Goal: Navigation & Orientation: Find specific page/section

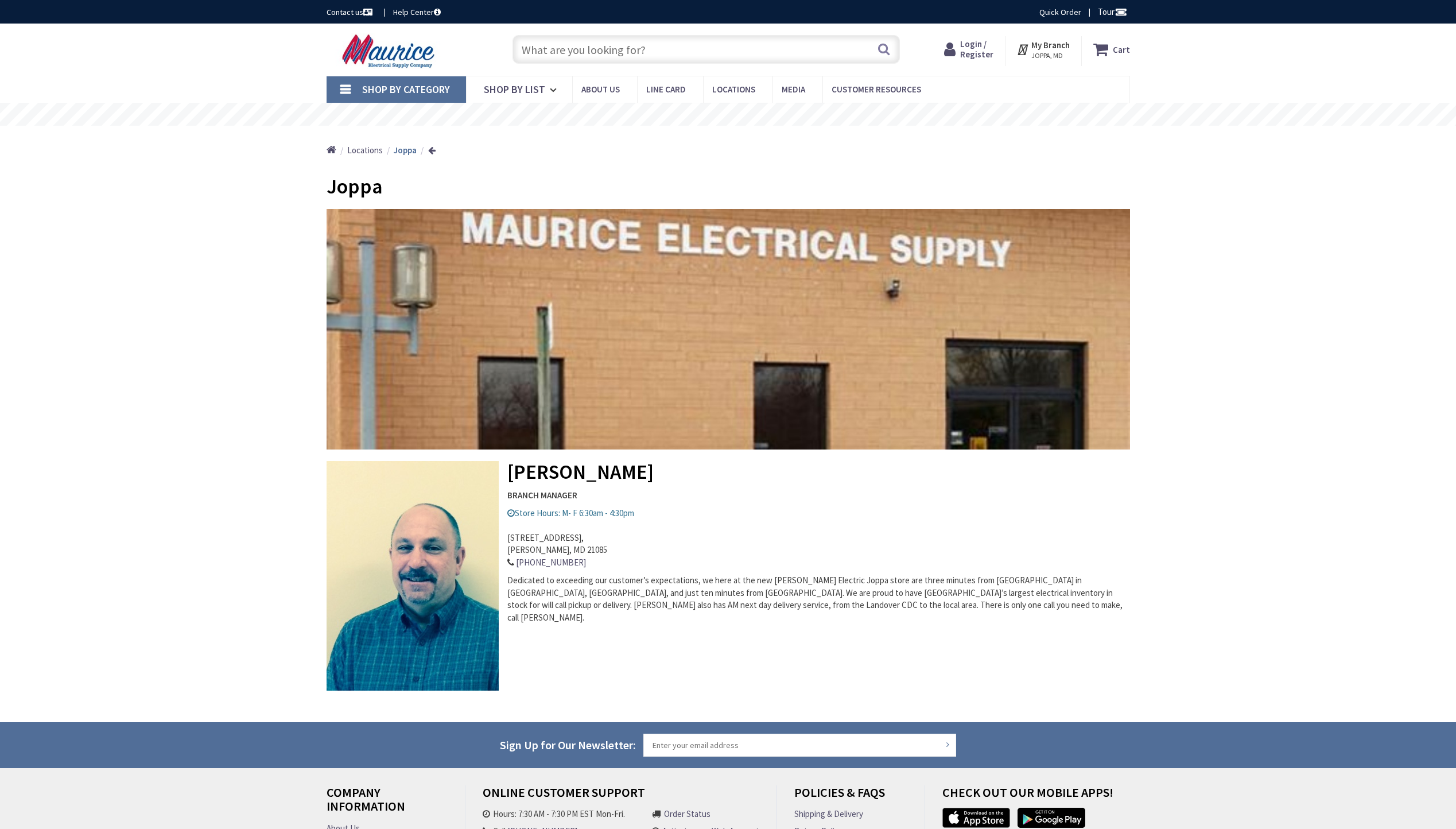
type input "[GEOGRAPHIC_DATA], [GEOGRAPHIC_DATA]"
click at [371, 148] on span "Locations" at bounding box center [364, 150] width 36 height 11
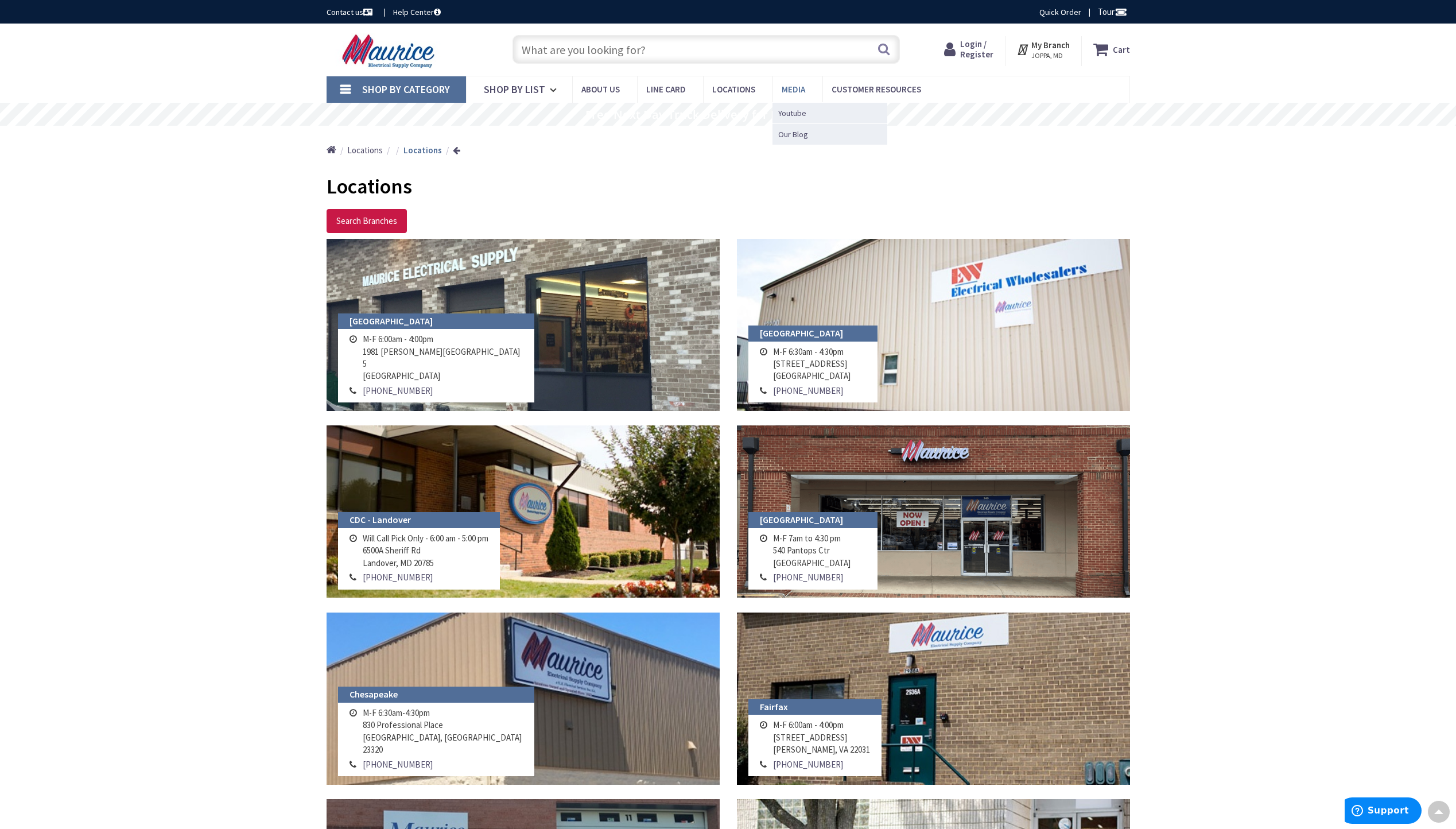
drag, startPoint x: 873, startPoint y: 394, endPoint x: 789, endPoint y: 81, distance: 324.1
click at [522, 95] on span "Shop By List" at bounding box center [514, 89] width 62 height 13
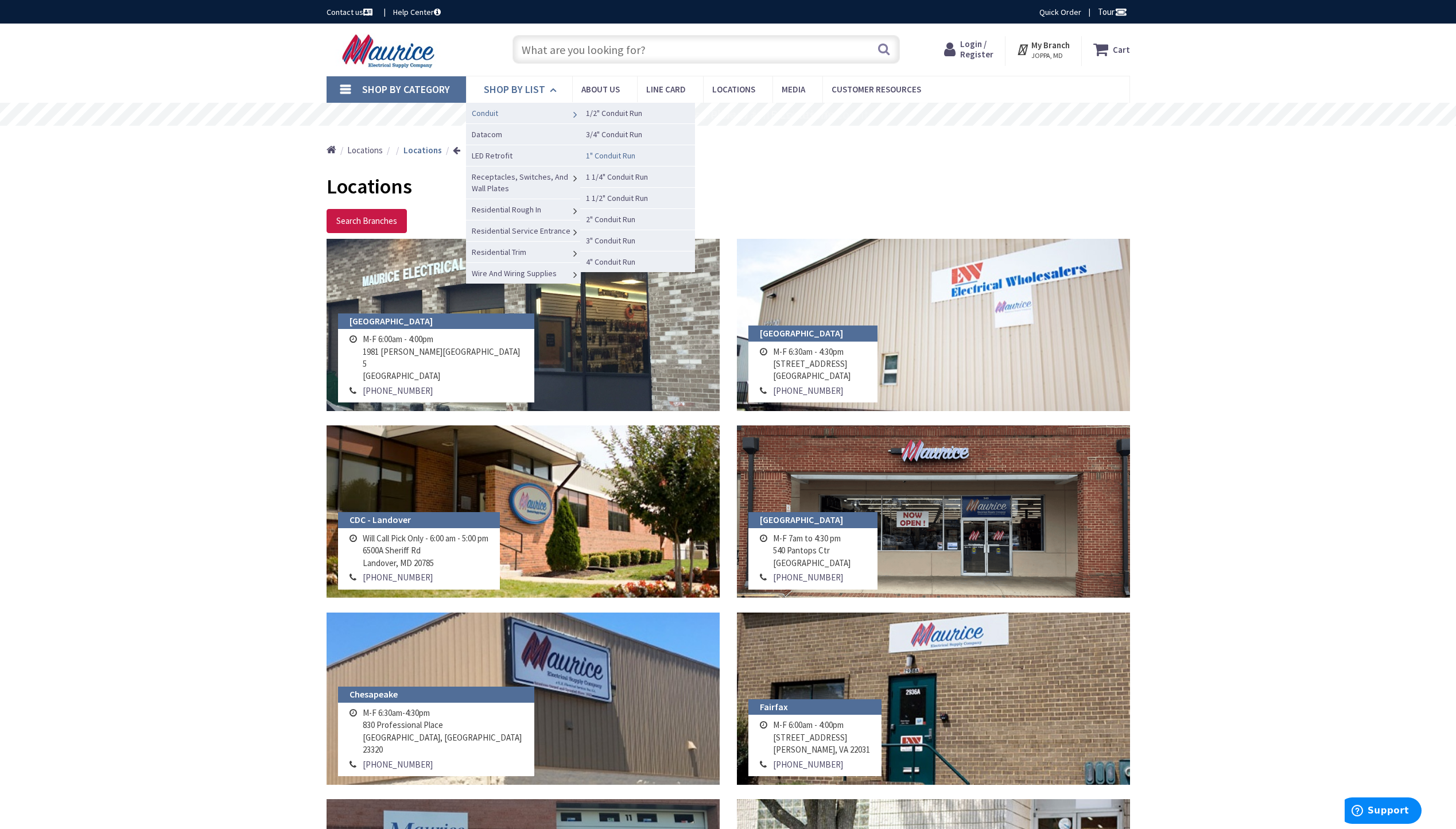
click at [627, 158] on span "1" Conduit Run" at bounding box center [611, 155] width 49 height 10
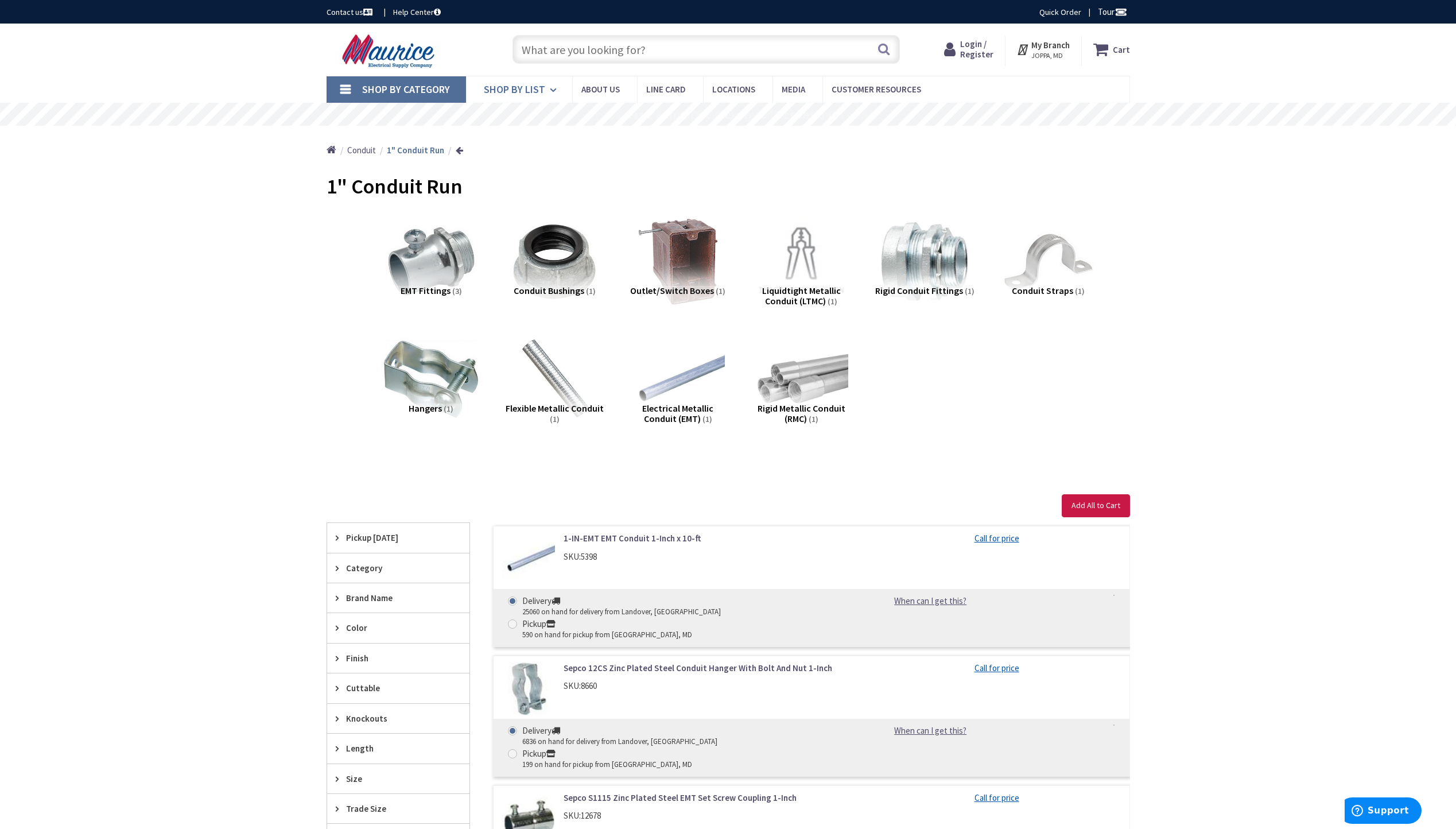
click at [544, 89] on link "Shop By List" at bounding box center [519, 89] width 106 height 26
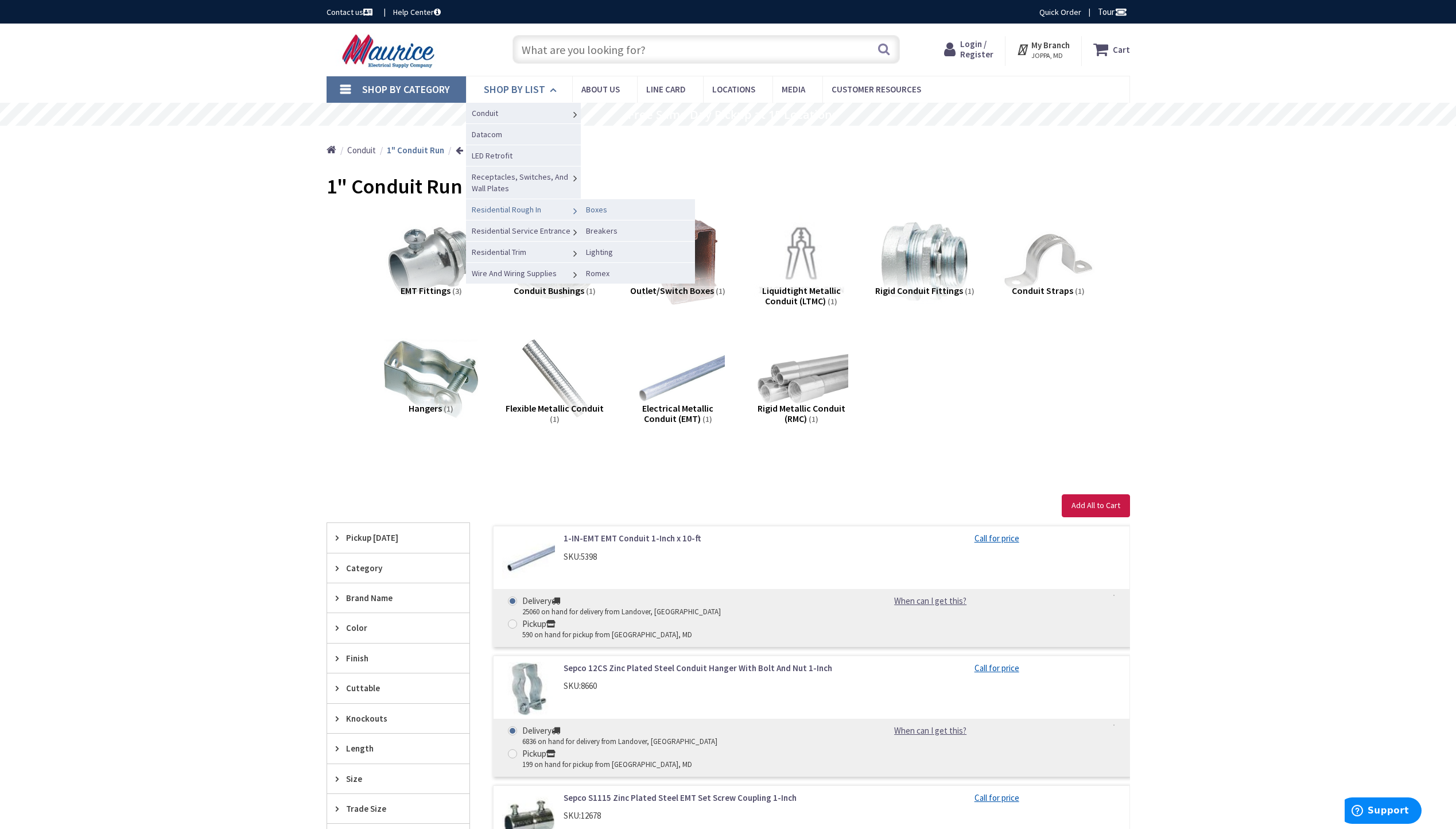
click at [599, 211] on span "Boxes" at bounding box center [596, 209] width 21 height 10
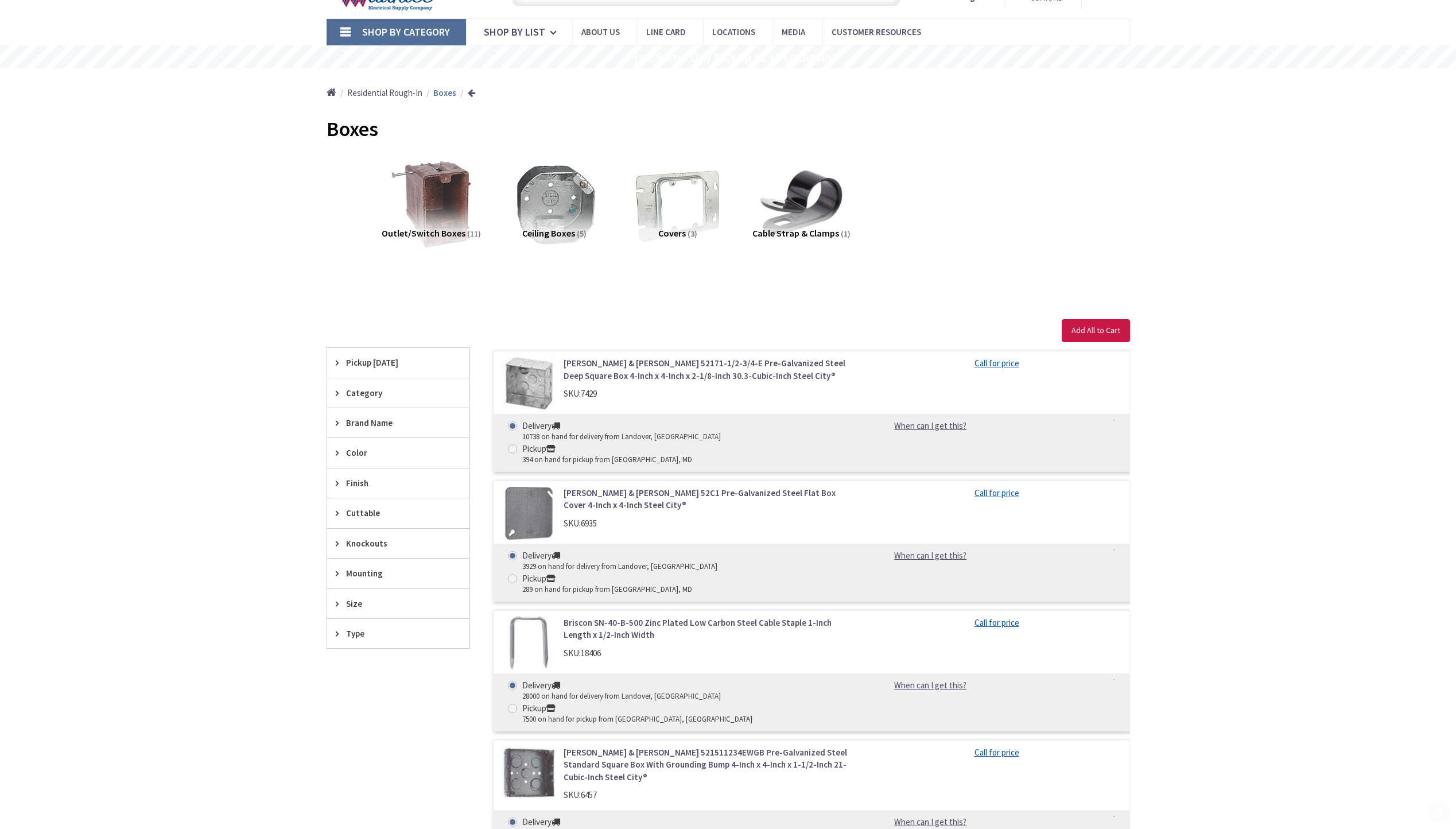
scroll to position [115, 0]
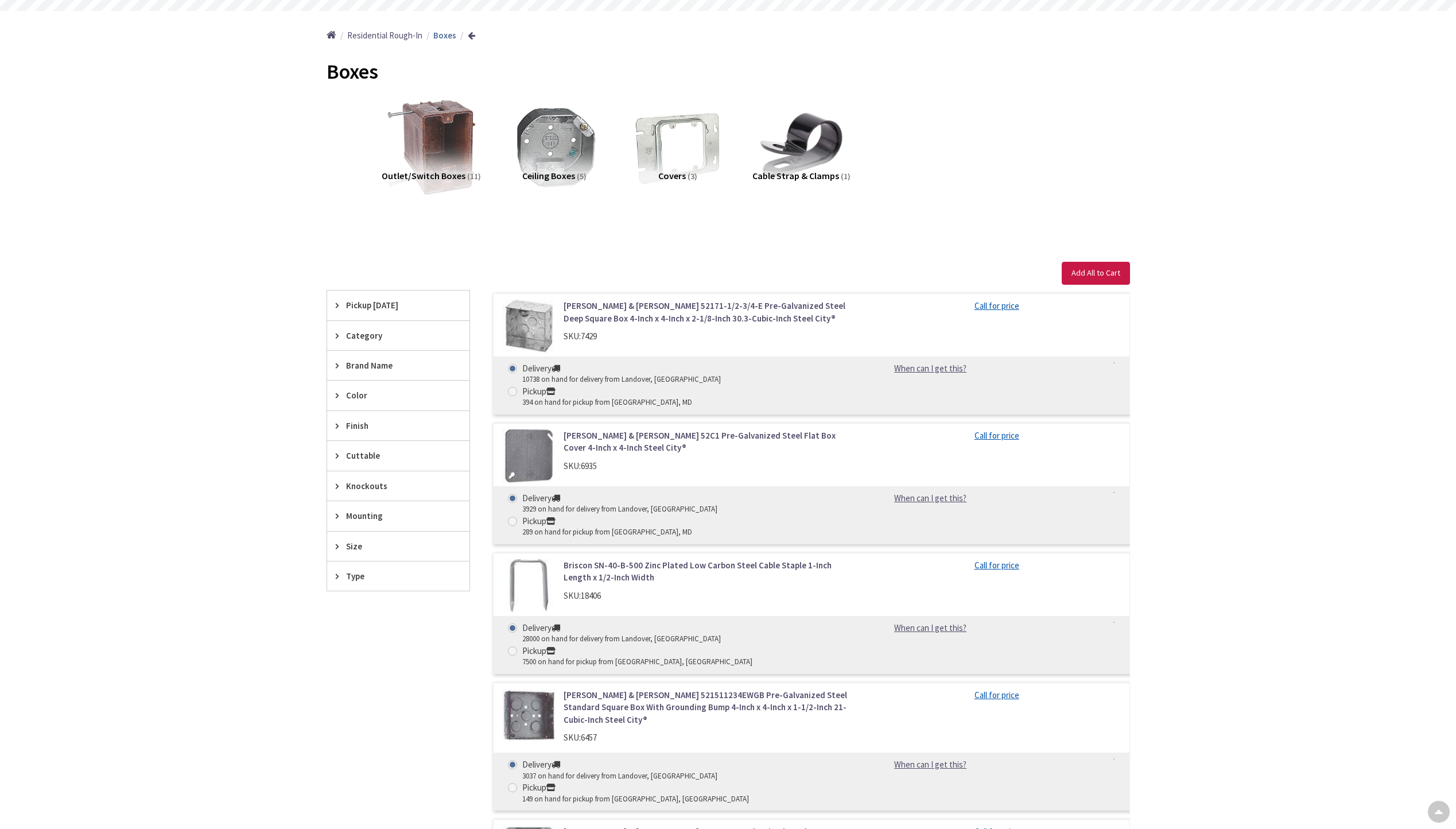
click at [457, 154] on img at bounding box center [430, 146] width 103 height 104
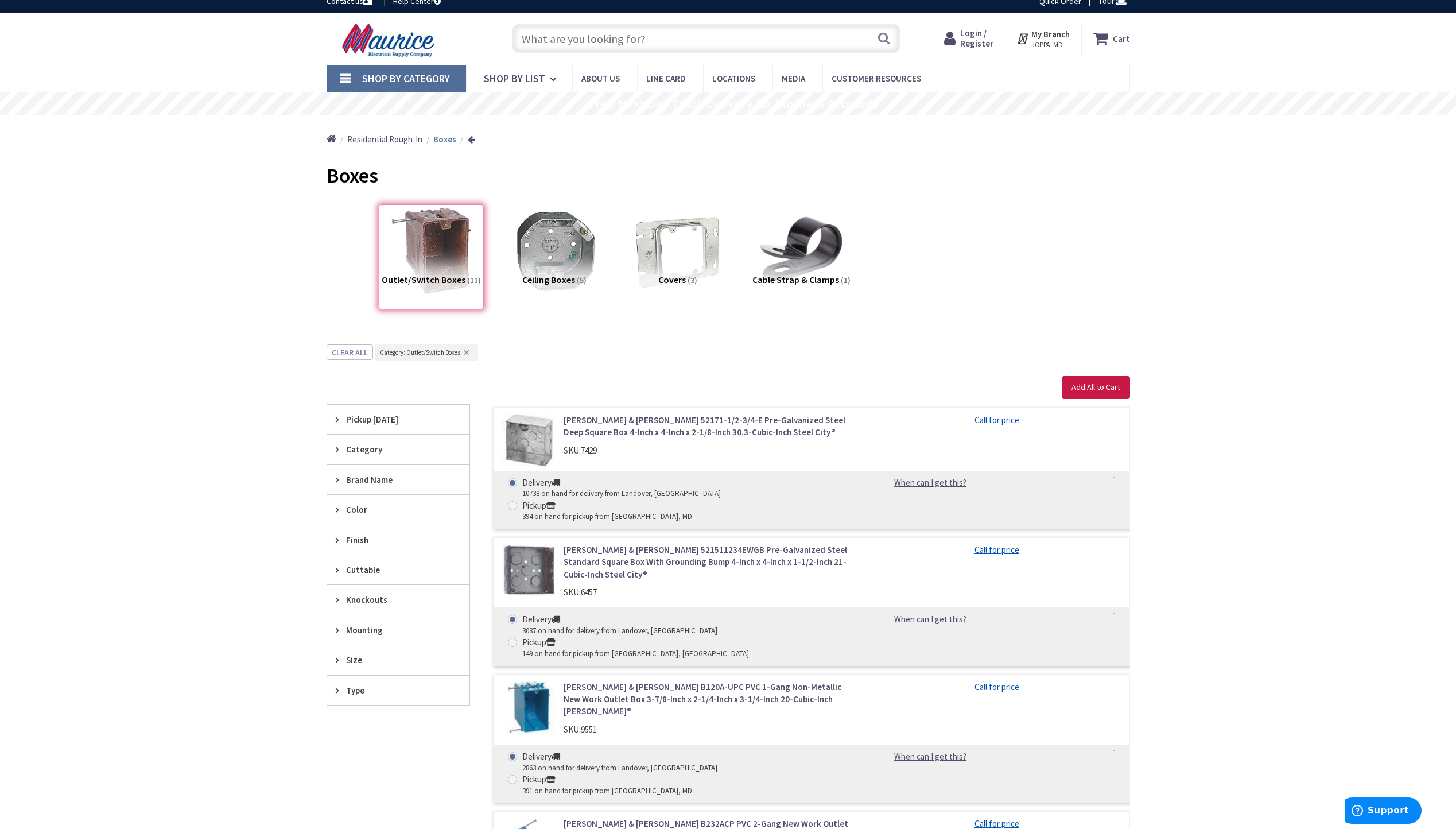
scroll to position [0, 0]
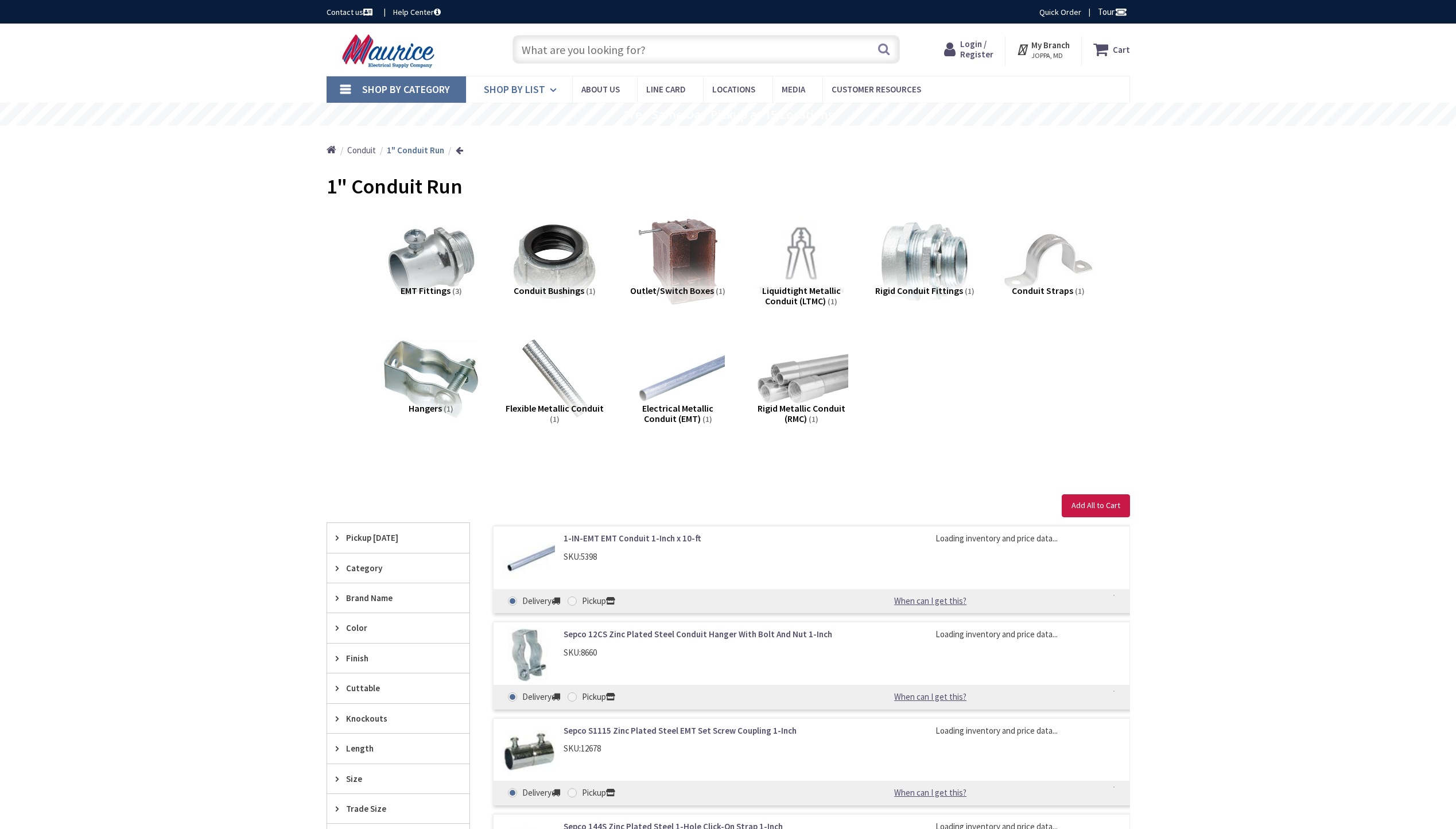
click at [520, 89] on span "Shop By List" at bounding box center [514, 89] width 62 height 13
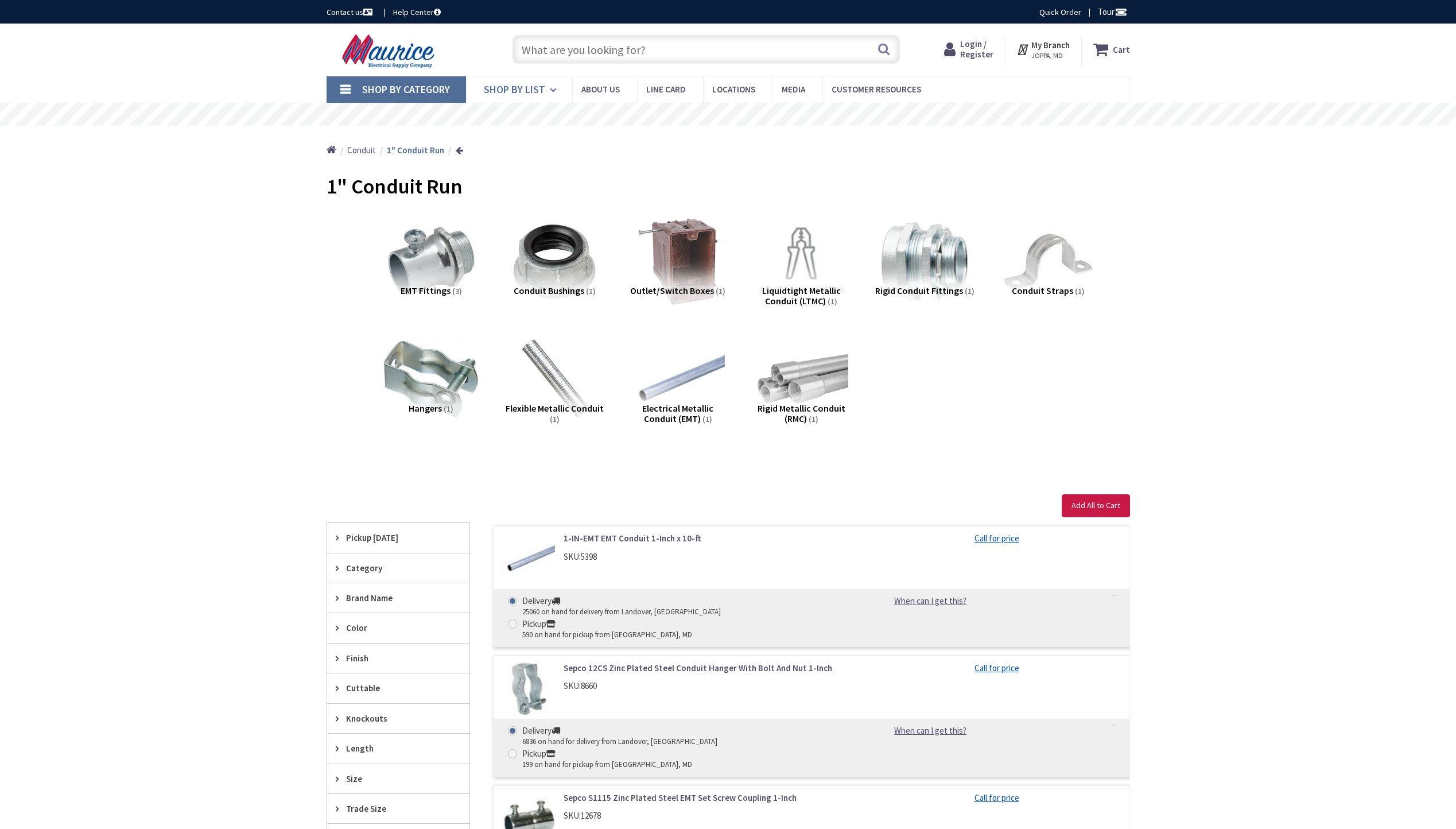
click at [559, 80] on icon at bounding box center [555, 90] width 11 height 25
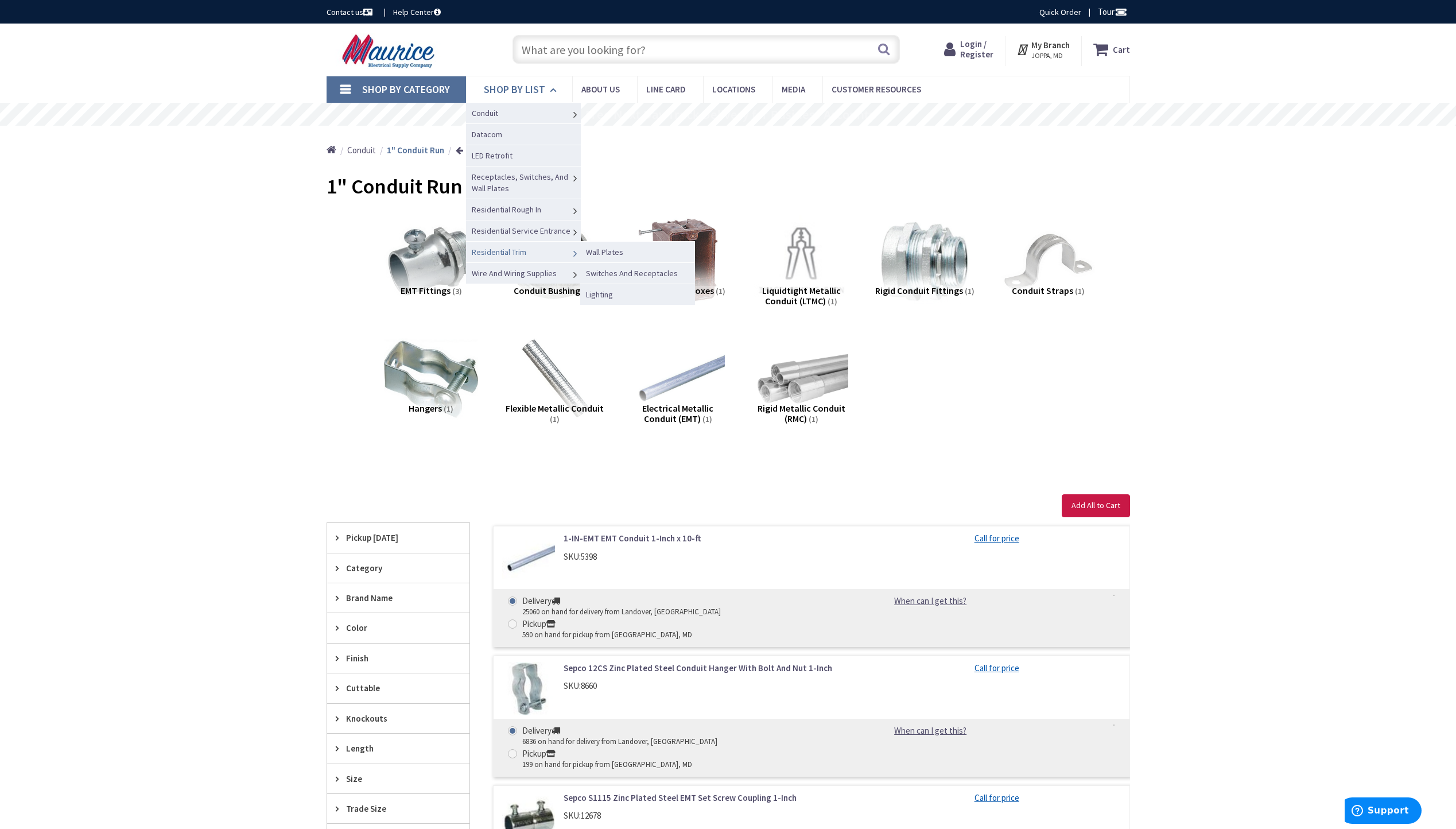
click at [502, 251] on span "Residential Trim" at bounding box center [499, 251] width 55 height 10
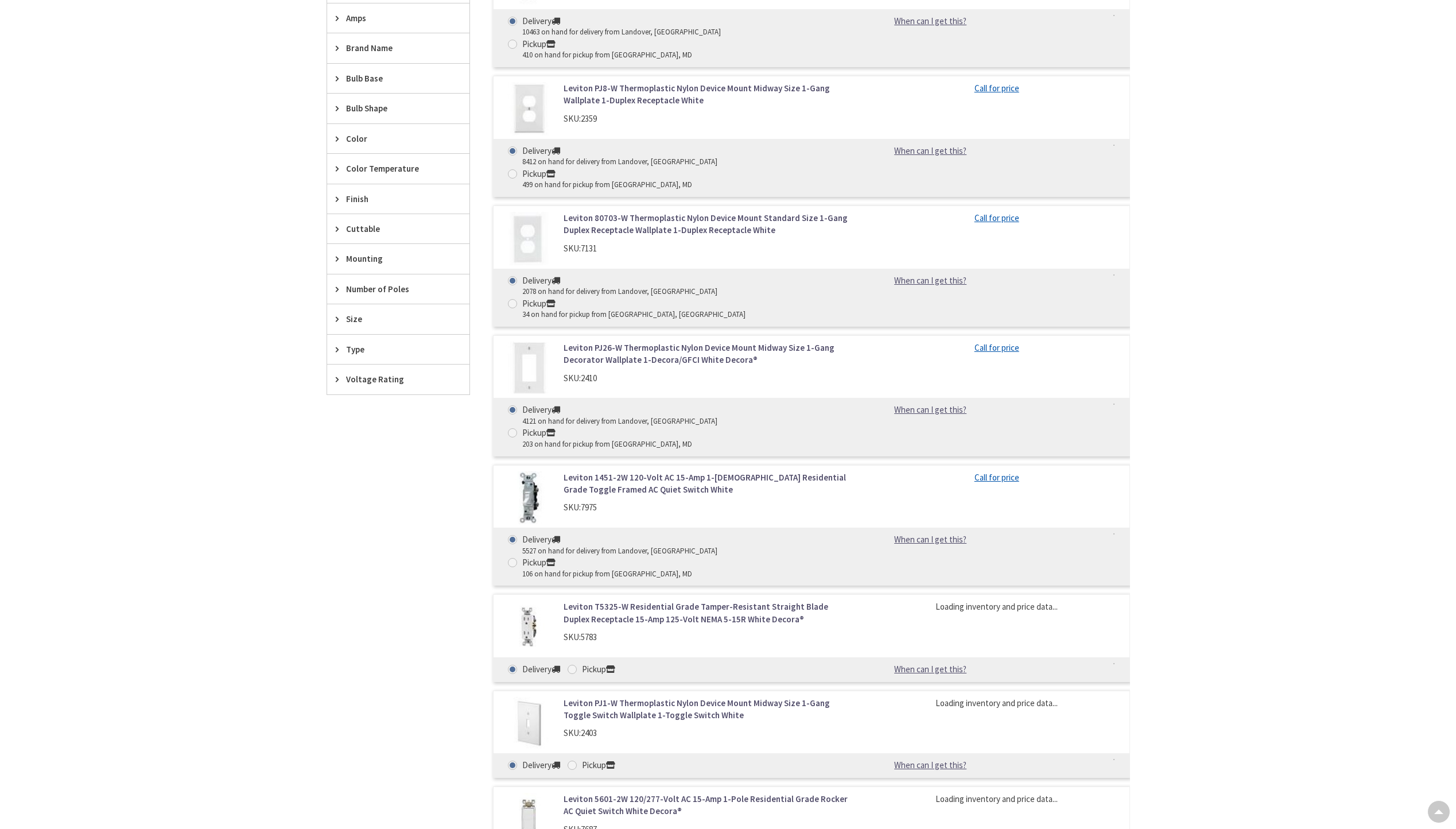
scroll to position [809, 0]
